Goal: Complete application form

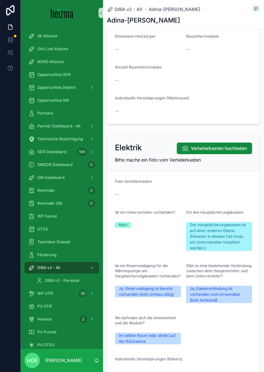
scroll to position [1402, 0]
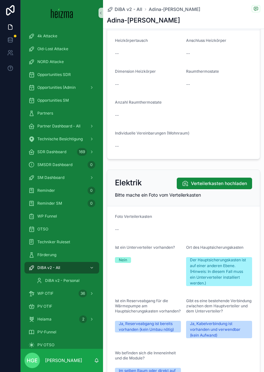
click at [219, 183] on span "Verteilerkasten hochladen" at bounding box center [219, 183] width 56 height 6
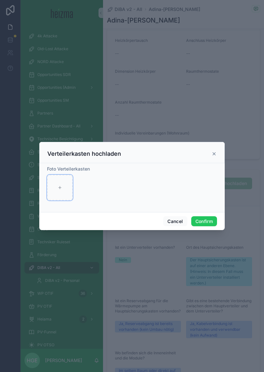
click at [69, 178] on div at bounding box center [60, 188] width 26 height 26
click at [60, 181] on div at bounding box center [60, 188] width 26 height 26
type input "**********"
click at [206, 217] on button "Confirm" at bounding box center [204, 221] width 26 height 10
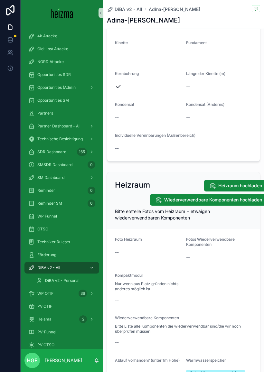
scroll to position [890, 0]
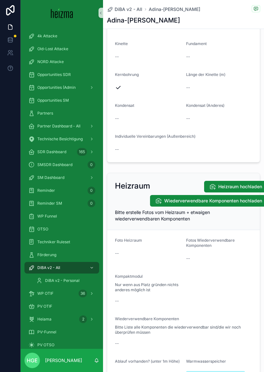
click at [240, 185] on span "Heizraum hochladen" at bounding box center [240, 186] width 44 height 6
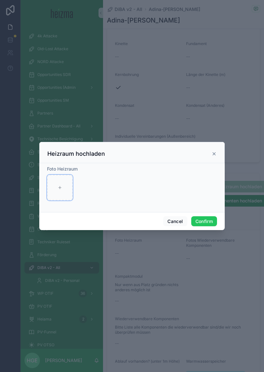
click at [64, 182] on div at bounding box center [60, 188] width 26 height 26
type input "**********"
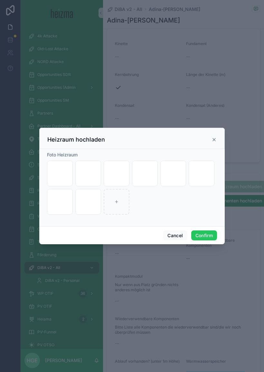
click at [204, 230] on button "Confirm" at bounding box center [204, 235] width 26 height 10
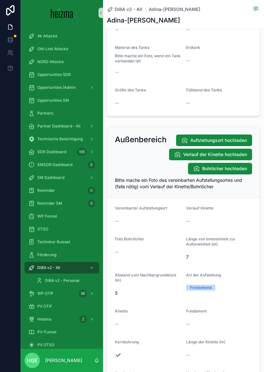
scroll to position [619, 0]
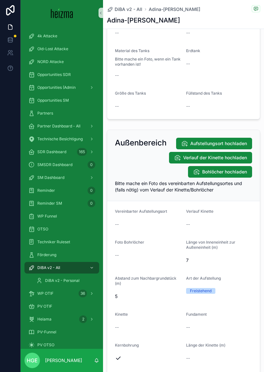
click at [233, 140] on span "Aufstellungsort hochladen" at bounding box center [218, 143] width 57 height 6
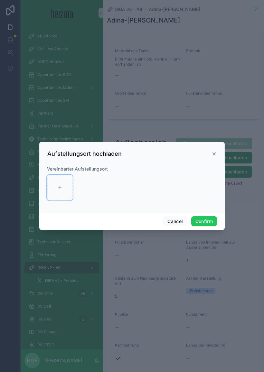
click at [64, 186] on div at bounding box center [60, 188] width 26 height 26
type input "**********"
click at [206, 216] on button "Confirm" at bounding box center [204, 221] width 26 height 10
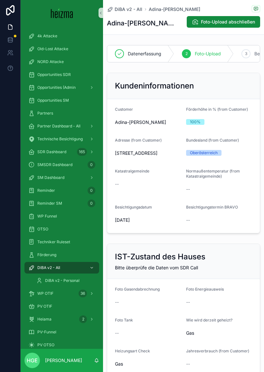
scroll to position [0, 0]
click at [244, 19] on span "Foto-Upload abschließen" at bounding box center [228, 22] width 54 height 6
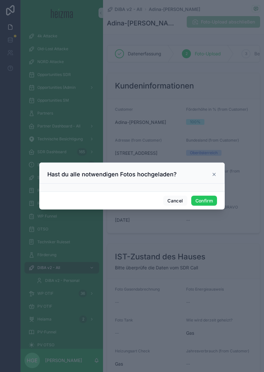
click at [199, 191] on div "Cancel Confirm" at bounding box center [131, 200] width 185 height 18
click at [207, 199] on button "Confirm" at bounding box center [204, 201] width 26 height 10
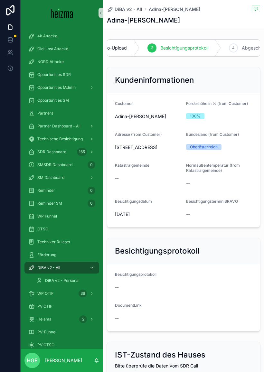
scroll to position [0, 100]
click at [246, 45] on span "Abgeschlossen & Gesendet" at bounding box center [264, 48] width 58 height 6
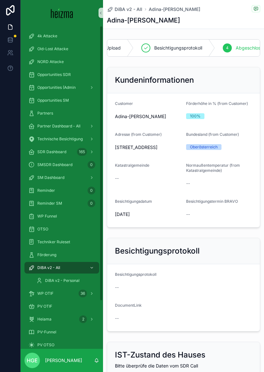
click at [64, 282] on span "DiBA v2 - Personal" at bounding box center [62, 280] width 34 height 5
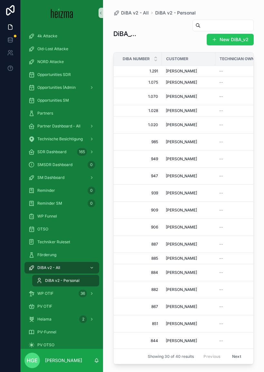
click at [59, 267] on span "DiBA v2 - All" at bounding box center [48, 267] width 23 height 5
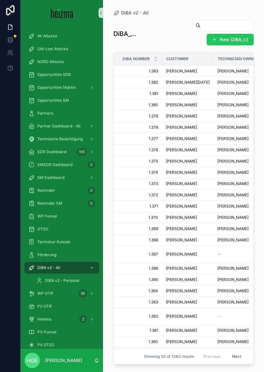
click at [232, 38] on button "New DiBA_v2" at bounding box center [230, 40] width 47 height 12
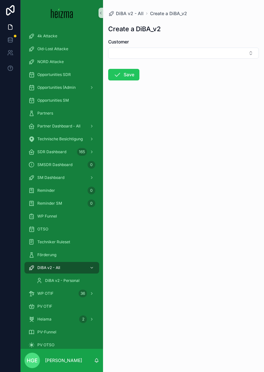
click at [212, 53] on button "Select Button" at bounding box center [183, 53] width 151 height 11
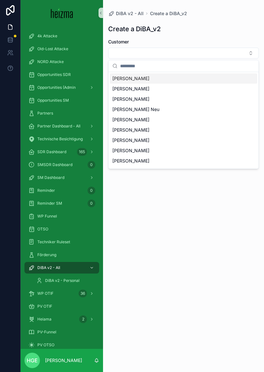
type input "*"
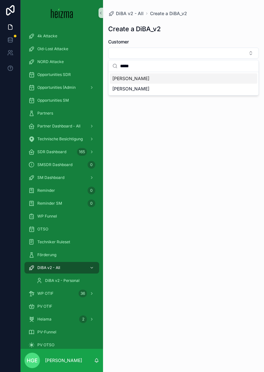
type input "*****"
click at [147, 78] on div "[PERSON_NAME]" at bounding box center [183, 78] width 147 height 10
click at [133, 76] on button "Save" at bounding box center [123, 76] width 31 height 12
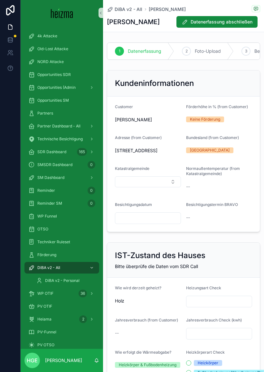
click at [159, 223] on input "scrollable content" at bounding box center [147, 218] width 65 height 9
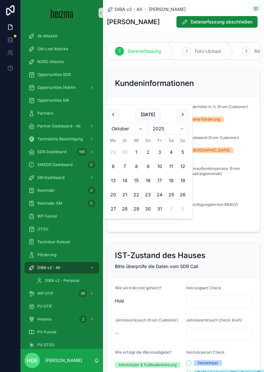
click at [147, 151] on button "2" at bounding box center [148, 152] width 12 height 12
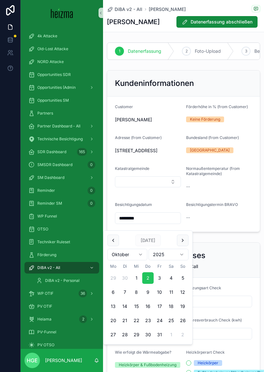
type input "*********"
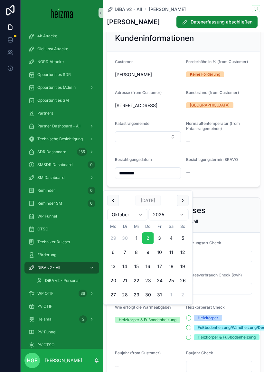
scroll to position [80, 0]
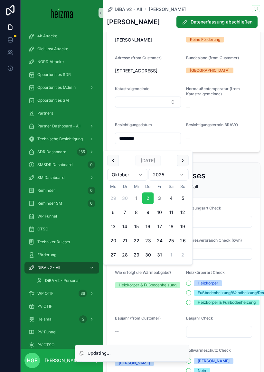
click at [146, 197] on button "2" at bounding box center [148, 198] width 12 height 12
click at [236, 179] on div "IST-Zustand des Hauses" at bounding box center [183, 175] width 137 height 10
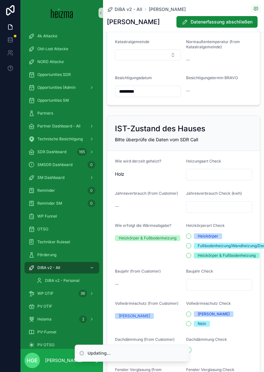
scroll to position [130, 0]
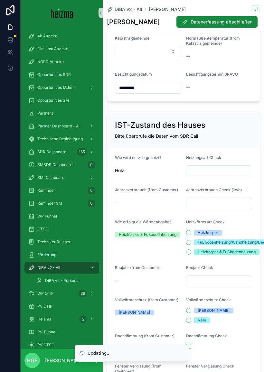
click at [232, 176] on input "scrollable content" at bounding box center [218, 171] width 65 height 9
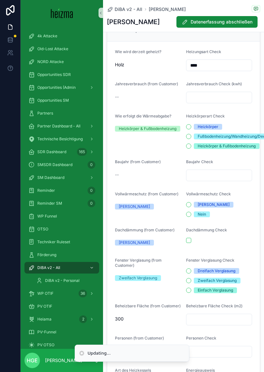
scroll to position [236, 0]
type input "****"
click at [244, 149] on div "Heizkörper & Fußbodenheizung" at bounding box center [227, 146] width 58 height 6
click at [191, 149] on button "Heizkörper & Fußbodenheizung" at bounding box center [188, 146] width 5 height 5
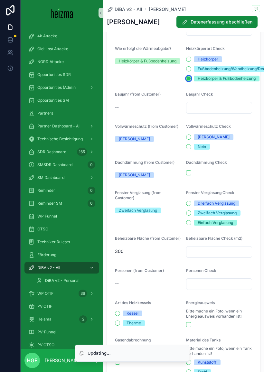
scroll to position [304, 0]
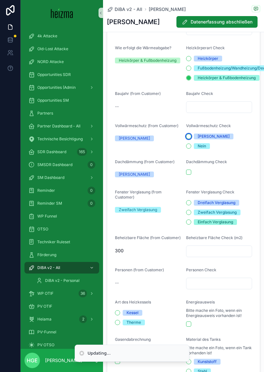
click at [189, 139] on button "[PERSON_NAME]" at bounding box center [188, 136] width 5 height 5
click at [198, 191] on form "Wie wird derzeit geheizt? Holz Heizungsart Check **** Jahresverbrauch (from Cus…" at bounding box center [183, 209] width 152 height 473
click at [189, 175] on button "scrollable content" at bounding box center [188, 172] width 5 height 5
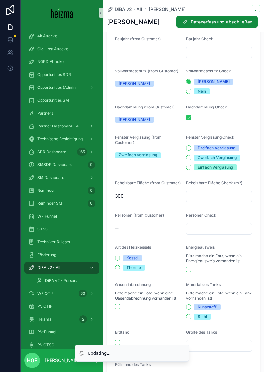
scroll to position [360, 0]
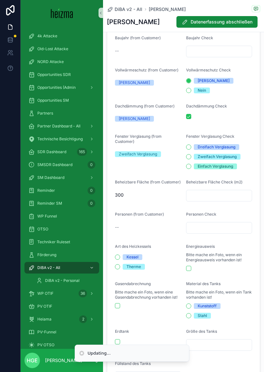
click at [229, 160] on div "Zweifach Verglasung" at bounding box center [217, 157] width 39 height 6
click at [191, 159] on button "Zweifach Verglasung" at bounding box center [188, 156] width 5 height 5
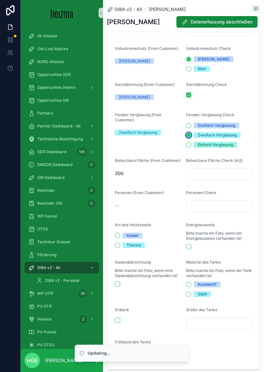
scroll to position [382, 0]
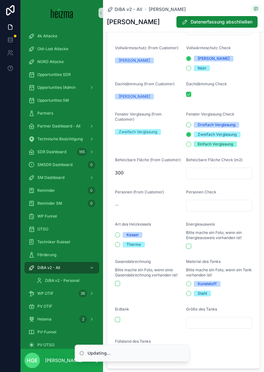
click at [225, 178] on input "scrollable content" at bounding box center [218, 173] width 65 height 9
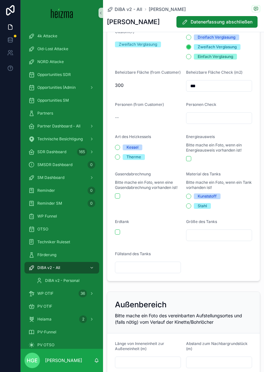
scroll to position [470, 0]
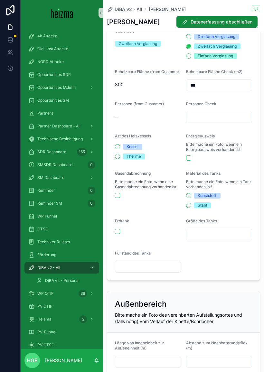
type input "***"
click at [140, 150] on span "Kessel" at bounding box center [133, 147] width 20 height 6
click at [120, 149] on button "Kessel" at bounding box center [117, 146] width 5 height 5
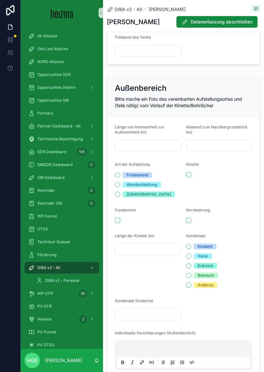
scroll to position [696, 0]
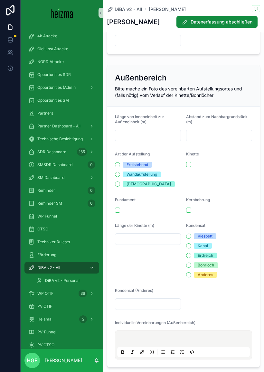
click at [172, 140] on input "scrollable content" at bounding box center [147, 135] width 65 height 9
type input "*"
click at [244, 140] on input "scrollable content" at bounding box center [218, 135] width 65 height 9
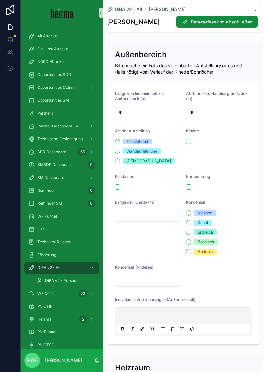
scroll to position [720, 0]
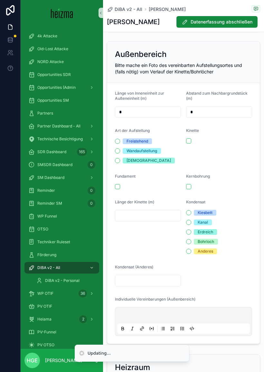
type input "*"
click at [146, 144] on div "Freistehend" at bounding box center [137, 141] width 22 height 6
click at [120, 144] on button "Freistehend" at bounding box center [117, 141] width 5 height 5
click at [186, 143] on button "scrollable content" at bounding box center [188, 140] width 5 height 5
click at [116, 189] on button "scrollable content" at bounding box center [117, 186] width 5 height 5
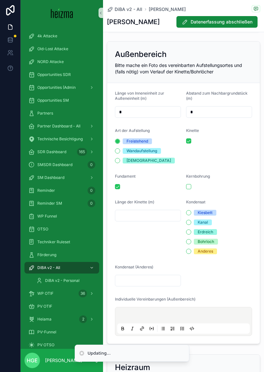
click at [189, 189] on button "scrollable content" at bounding box center [188, 186] width 5 height 5
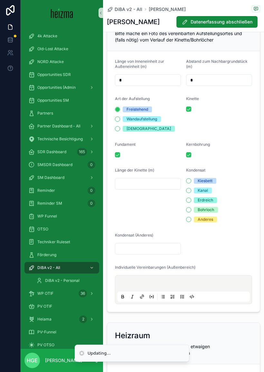
scroll to position [758, 0]
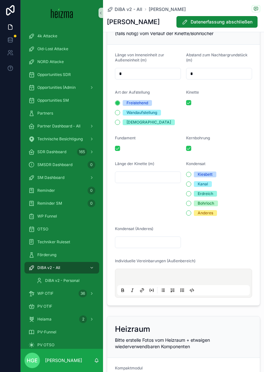
click at [164, 182] on input "scrollable content" at bounding box center [147, 177] width 65 height 9
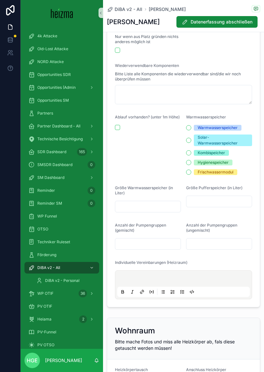
scroll to position [1099, 0]
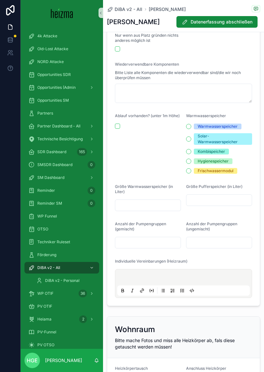
type input "*"
click at [226, 164] on div "Hygienespeicher" at bounding box center [213, 161] width 31 height 6
click at [191, 164] on button "Hygienespeicher" at bounding box center [188, 161] width 5 height 5
click at [229, 174] on div "Frischwassermodul" at bounding box center [216, 171] width 36 height 6
click at [191, 173] on button "Frischwassermodul" at bounding box center [188, 170] width 5 height 5
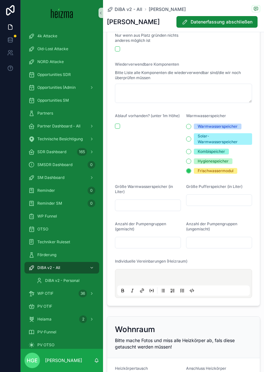
click at [228, 164] on div "Hygienespeicher" at bounding box center [213, 161] width 31 height 6
click at [191, 164] on button "Hygienespeicher" at bounding box center [188, 161] width 5 height 5
click at [170, 210] on input "scrollable content" at bounding box center [147, 205] width 65 height 9
click at [216, 205] on input "scrollable content" at bounding box center [218, 200] width 65 height 9
type input "*****"
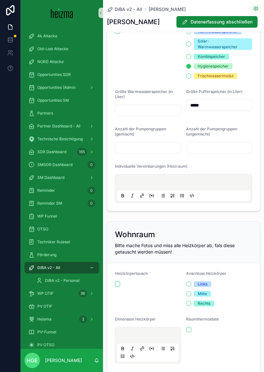
scroll to position [1195, 0]
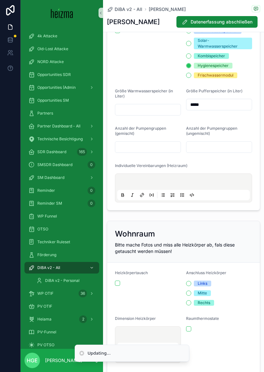
click at [164, 152] on input "scrollable content" at bounding box center [147, 147] width 65 height 9
type input "*"
click at [227, 152] on input "scrollable content" at bounding box center [218, 147] width 65 height 9
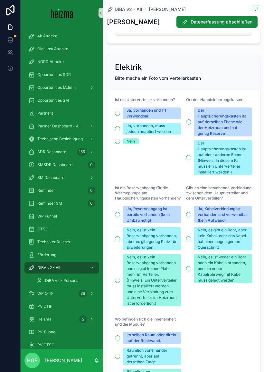
scroll to position [1614, 0]
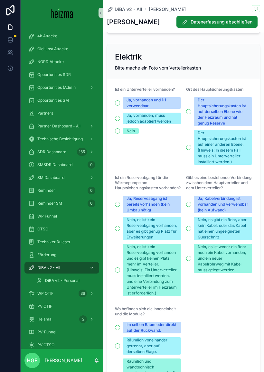
type input "*"
click at [132, 134] on div "Nein" at bounding box center [130, 131] width 8 height 6
click at [120, 133] on button "Nein" at bounding box center [117, 130] width 5 height 5
click at [242, 143] on div "Der Hauptsicherungskasten ist auf einer anderen Ebene. (Hinweis: In diesem Fall…" at bounding box center [223, 147] width 51 height 35
click at [191, 145] on button "Der Hauptsicherungskasten ist auf einer anderen Ebene. (Hinweis: In diesem Fall…" at bounding box center [188, 147] width 5 height 5
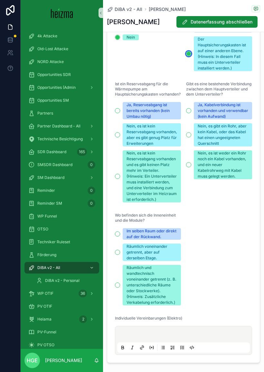
scroll to position [1700, 0]
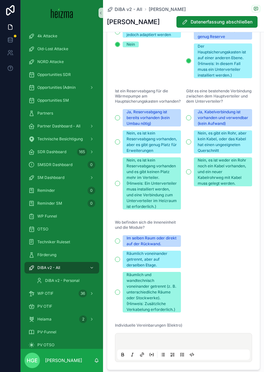
click at [172, 207] on div "Nein, es ist kein Reserveabgang vorhanden und es gibt keinen Platz mehr im Vert…" at bounding box center [151, 183] width 51 height 52
click at [120, 186] on button "Nein, es ist kein Reserveabgang vorhanden und es gibt keinen Platz mehr im Vert…" at bounding box center [117, 183] width 5 height 5
click at [171, 153] on div "Nein, es ist kein Reserveabgang vorhanden, aber es gibt genug Platz für Erweite…" at bounding box center [151, 141] width 51 height 23
click at [120, 144] on button "Nein, es ist kein Reserveabgang vorhanden, aber es gibt genug Platz für Erweite…" at bounding box center [117, 141] width 5 height 5
click at [240, 182] on div "Nein, es ist weder ein Rohr noch ein Kabel vorhanden, und ein neuer Kabelrohrwe…" at bounding box center [223, 171] width 51 height 29
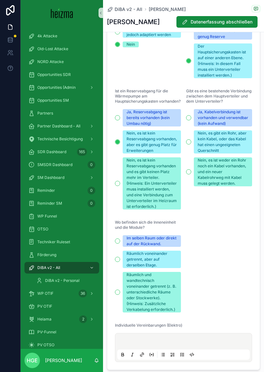
click at [191, 174] on button "Nein, es ist weder ein Rohr noch ein Kabel vorhanden, und ein neuer Kabelrohrwe…" at bounding box center [188, 171] width 5 height 5
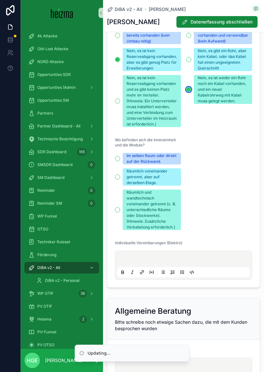
scroll to position [1786, 0]
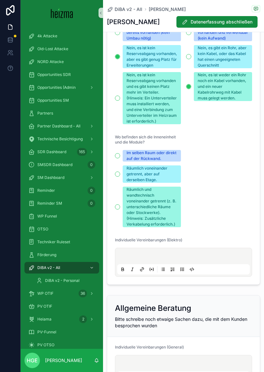
click at [175, 161] on div "Im selben Raum oder direkt auf der Rückwand." at bounding box center [151, 156] width 51 height 12
click at [120, 158] on button "Im selben Raum oder direkt auf der Rückwand." at bounding box center [117, 155] width 5 height 5
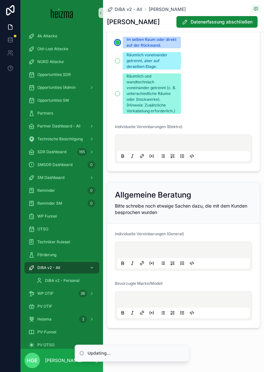
scroll to position [1909, 0]
click at [183, 253] on div "scrollable content" at bounding box center [183, 256] width 133 height 24
click at [183, 254] on div "scrollable content" at bounding box center [183, 256] width 133 height 24
click at [153, 304] on p "scrollable content" at bounding box center [184, 300] width 133 height 6
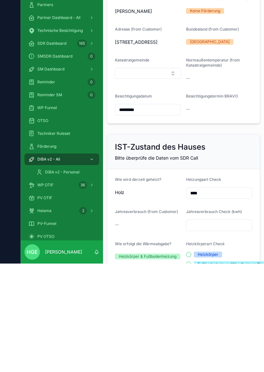
scroll to position [0, 0]
click at [237, 243] on div "IST-Zustand des Hauses Bitte überprüfe die Daten vom SDR Call" at bounding box center [183, 260] width 152 height 35
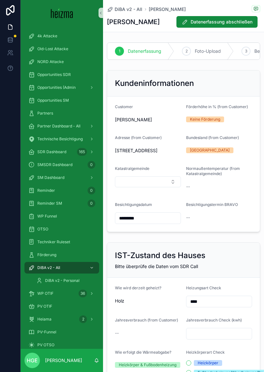
click at [234, 19] on span "Datenerfassung abschließen" at bounding box center [221, 22] width 62 height 6
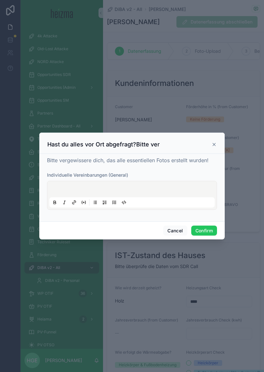
click at [206, 226] on button "Confirm" at bounding box center [204, 231] width 26 height 10
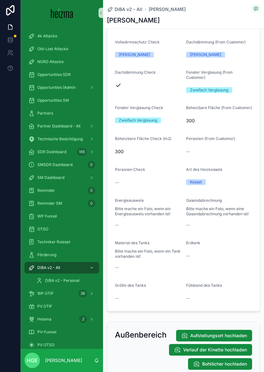
scroll to position [448, 0]
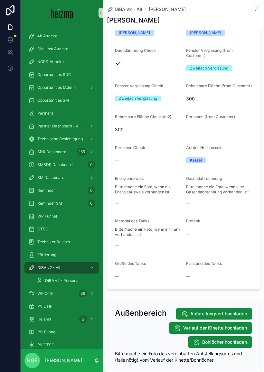
click at [226, 312] on span "Aufstellungsort hochladen" at bounding box center [218, 313] width 57 height 6
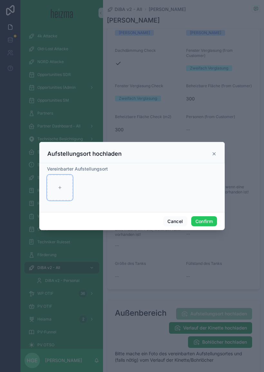
click at [65, 183] on div at bounding box center [60, 188] width 26 height 26
type input "**********"
click at [212, 217] on button "Confirm" at bounding box center [204, 221] width 26 height 10
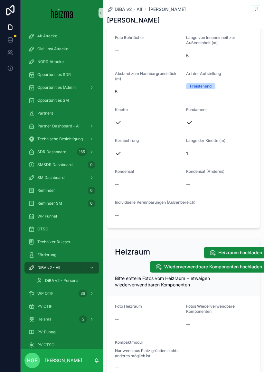
scroll to position [847, 0]
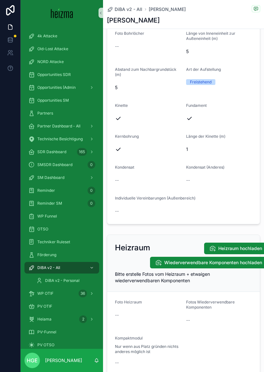
click at [243, 245] on span "Heizraum hochladen" at bounding box center [240, 248] width 44 height 6
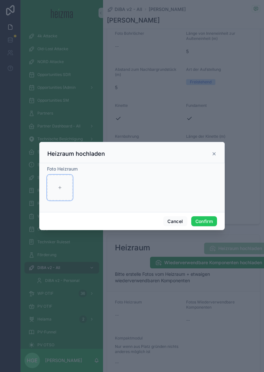
click at [61, 186] on div at bounding box center [60, 188] width 26 height 26
type input "**********"
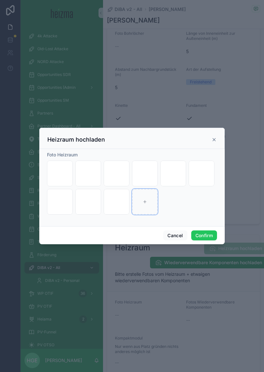
click at [152, 195] on div at bounding box center [145, 202] width 26 height 26
type input "**********"
click at [208, 231] on button "Confirm" at bounding box center [204, 235] width 26 height 10
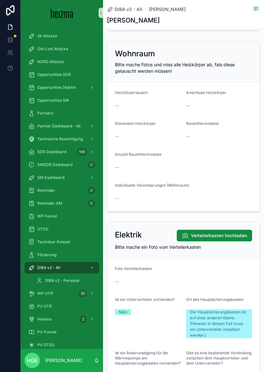
scroll to position [1521, 0]
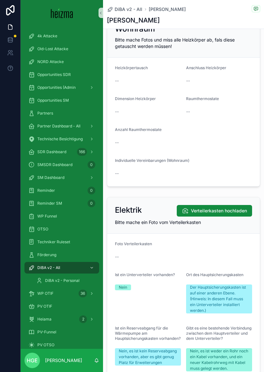
click at [214, 210] on span "Verteilerkasten hochladen" at bounding box center [219, 210] width 56 height 6
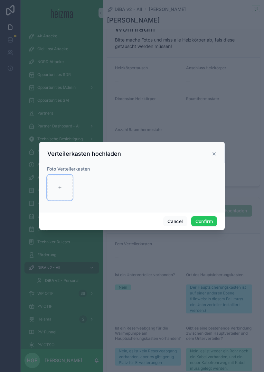
click at [71, 183] on div at bounding box center [60, 188] width 26 height 26
type input "**********"
click at [208, 217] on button "Confirm" at bounding box center [204, 221] width 26 height 10
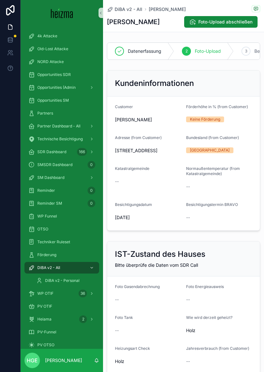
scroll to position [0, 0]
click at [243, 48] on div "4 Abgeschlossen & Gesendet" at bounding box center [259, 51] width 91 height 17
click at [245, 26] on button "Foto-Upload abschließen" at bounding box center [220, 22] width 73 height 12
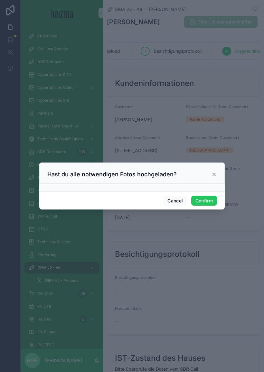
click at [209, 196] on button "Confirm" at bounding box center [204, 201] width 26 height 10
